Goal: Transaction & Acquisition: Download file/media

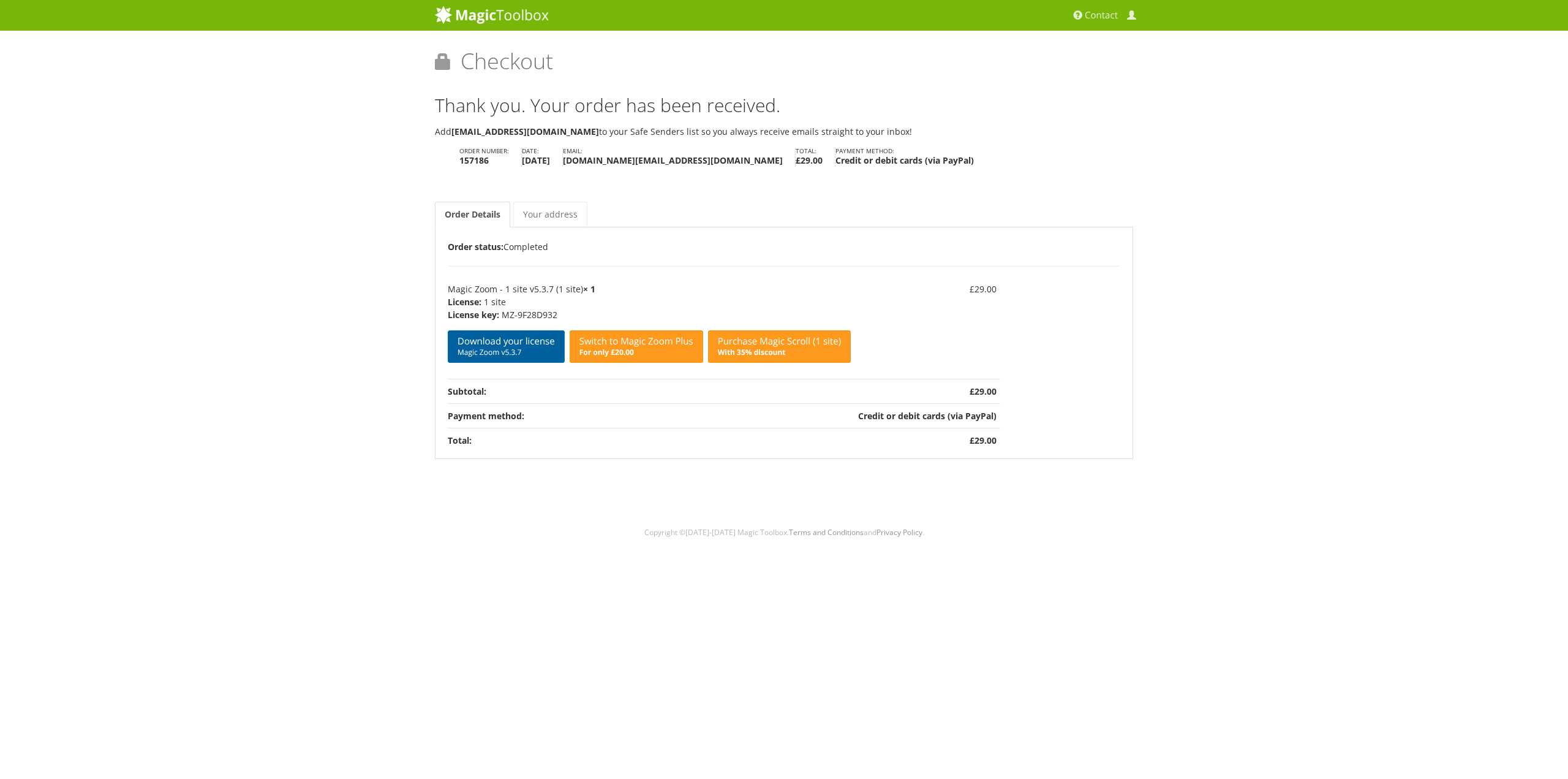
click at [474, 344] on link "Download your license Magic Zoom v5.3.7" at bounding box center [506, 346] width 117 height 32
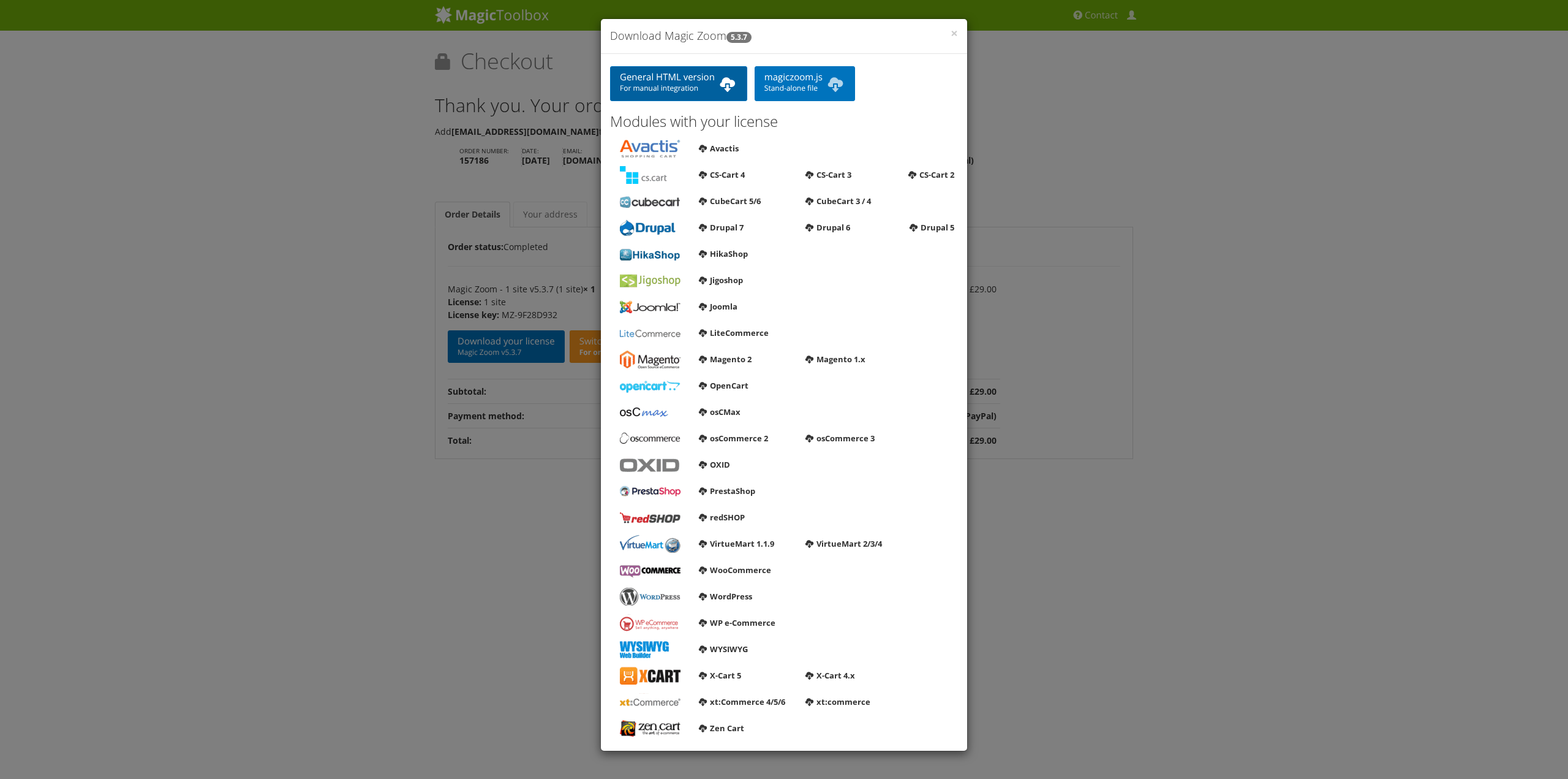
click at [652, 85] on span "For manual integration" at bounding box center [678, 89] width 118 height 10
click at [804, 91] on span "Stand-alone file" at bounding box center [804, 89] width 81 height 10
click at [729, 573] on link "WooCommerce" at bounding box center [735, 570] width 72 height 11
click at [739, 593] on link "WordPress" at bounding box center [725, 596] width 54 height 11
click at [500, 492] on div "× Download Magic Zoom 5.3.7 General HTML version For manual integration magiczo…" at bounding box center [784, 390] width 1568 height 779
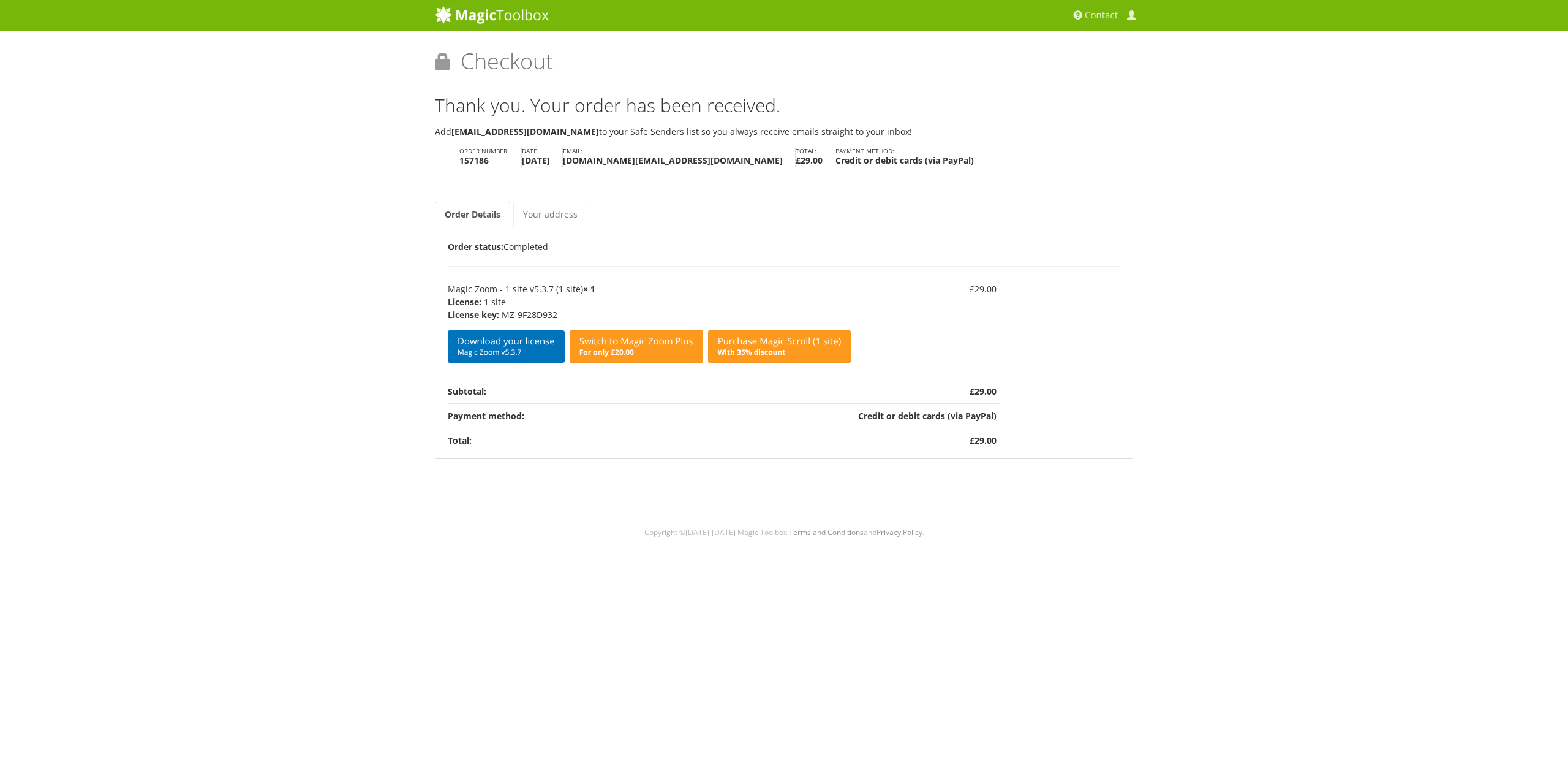
drag, startPoint x: 1222, startPoint y: 185, endPoint x: 1151, endPoint y: 231, distance: 84.6
click at [1221, 186] on div "Magic Zoom Plus Magic Zoom Magic Scroll Magic 360 Magic Slideshow Magic Thumb" at bounding box center [784, 272] width 1568 height 543
click at [514, 348] on span "Magic Zoom v5.3.7" at bounding box center [506, 352] width 97 height 10
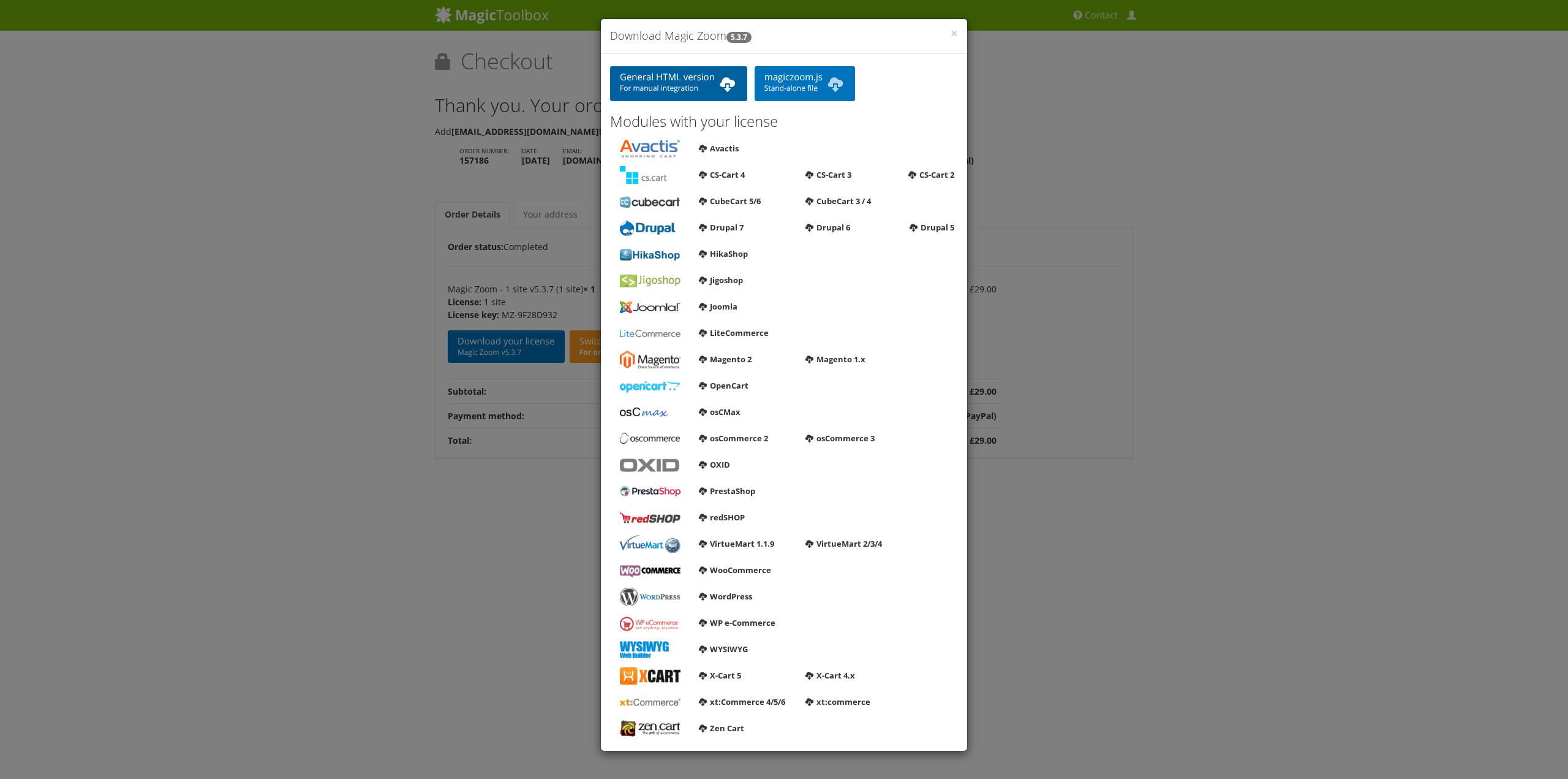
click at [643, 89] on span "For manual integration" at bounding box center [678, 89] width 118 height 10
click at [341, 210] on div "× Download Magic Zoom 5.3.7 General HTML version For manual integration magiczo…" at bounding box center [784, 390] width 1568 height 779
